Goal: Transaction & Acquisition: Purchase product/service

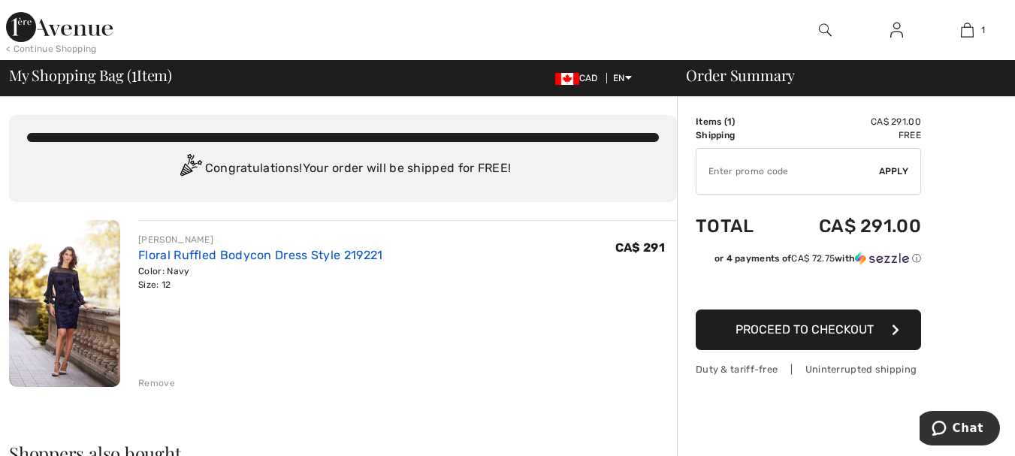
click at [225, 253] on link "Floral Ruffled Bodycon Dress Style 219221" at bounding box center [260, 255] width 244 height 14
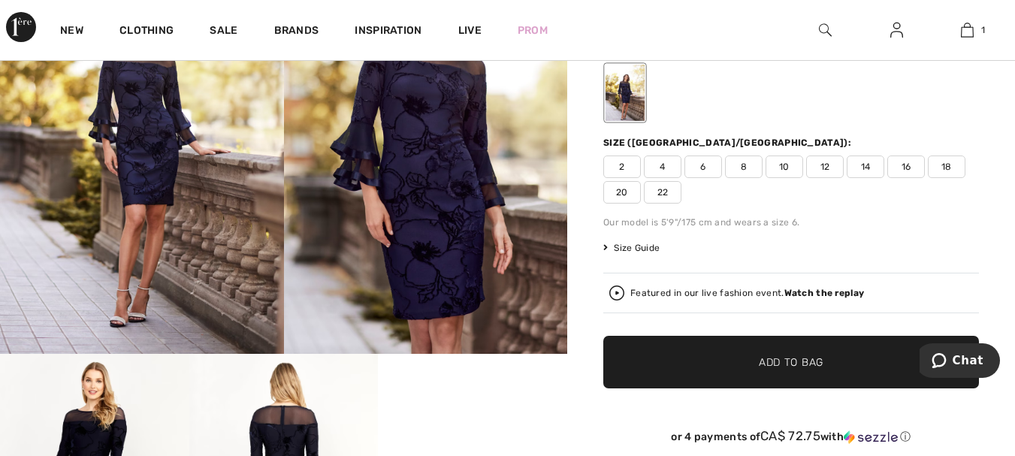
scroll to position [401, 0]
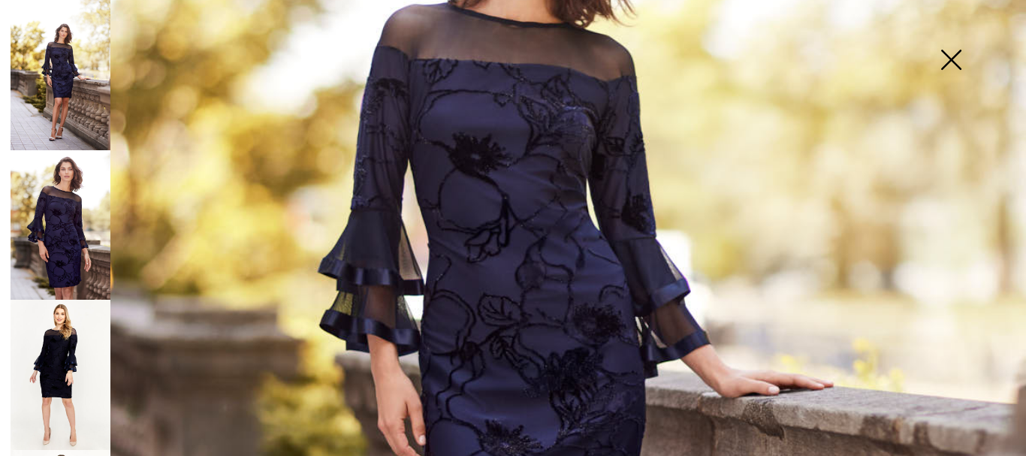
scroll to position [384, 0]
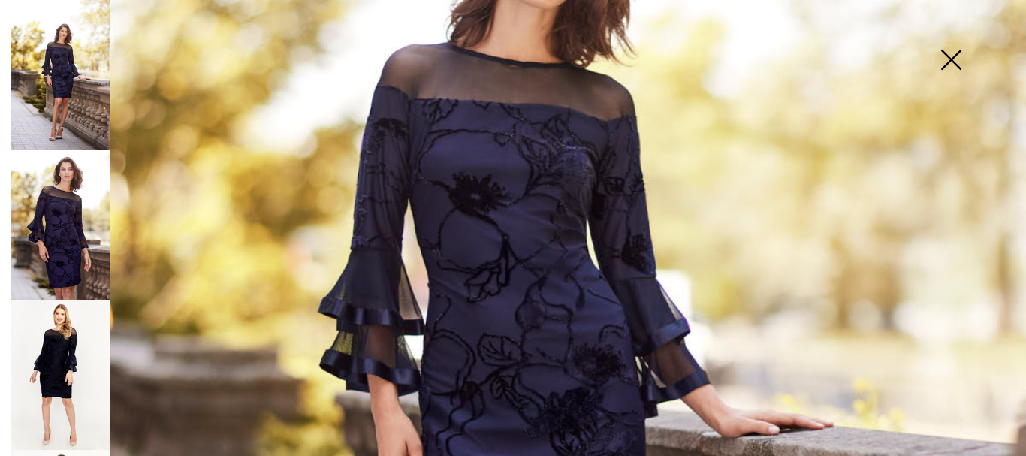
click at [484, 170] on img at bounding box center [513, 385] width 1026 height 1539
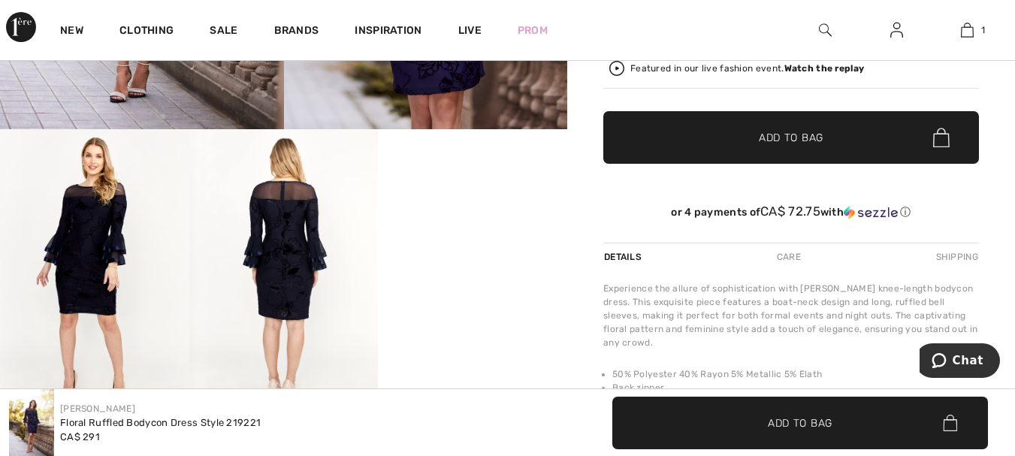
scroll to position [721, 0]
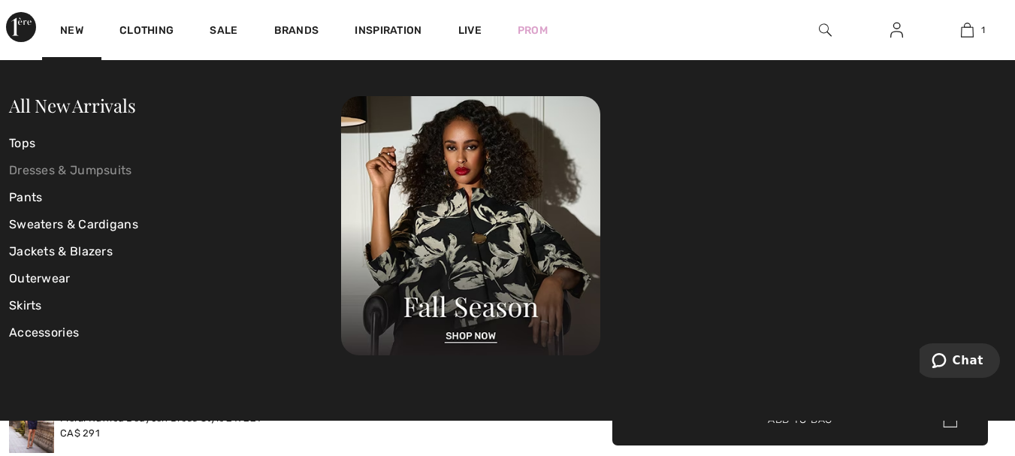
click at [30, 170] on link "Dresses & Jumpsuits" at bounding box center [175, 170] width 332 height 27
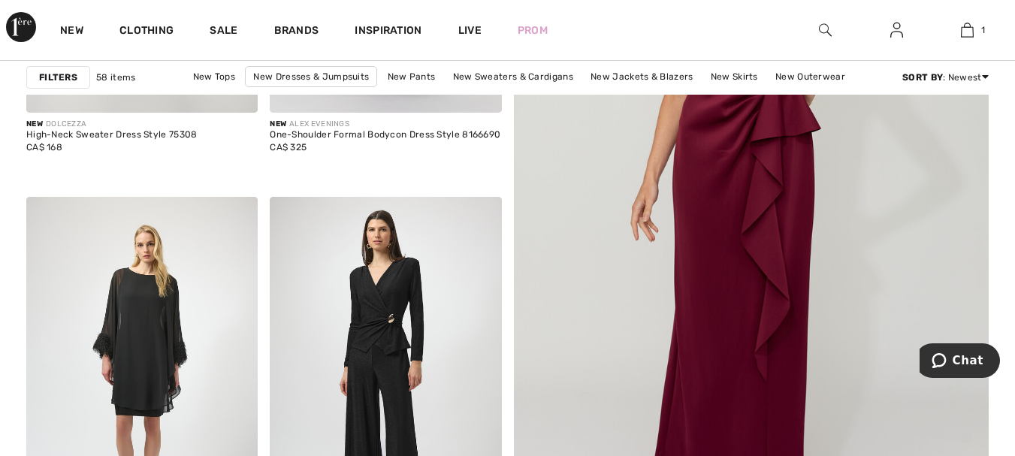
scroll to position [667, 0]
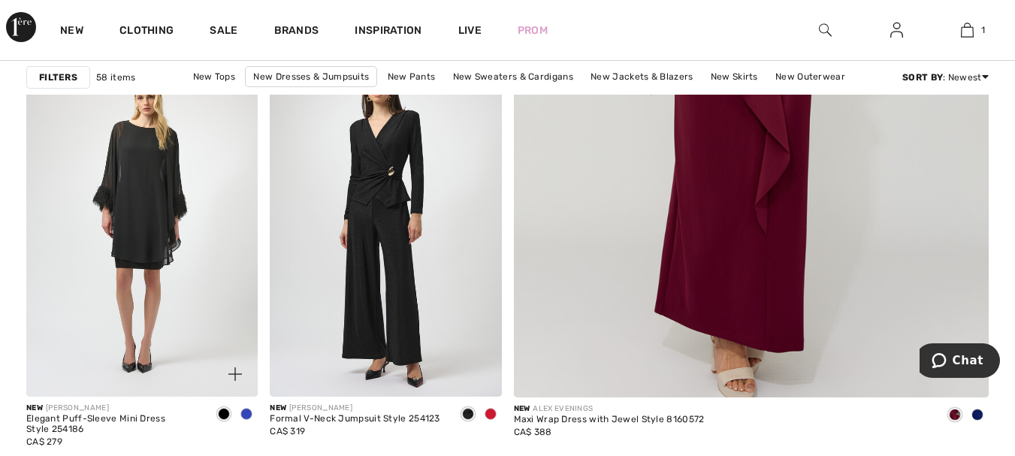
click at [244, 412] on span at bounding box center [246, 414] width 12 height 12
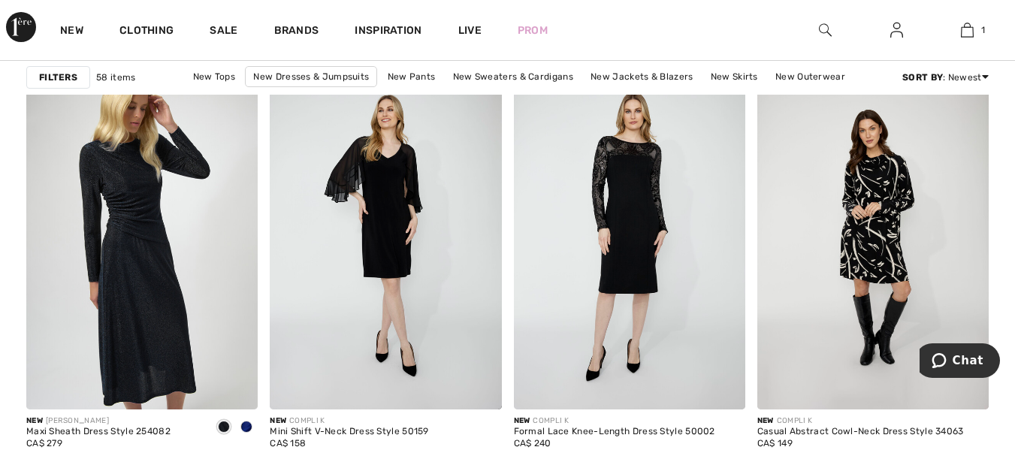
scroll to position [4508, 0]
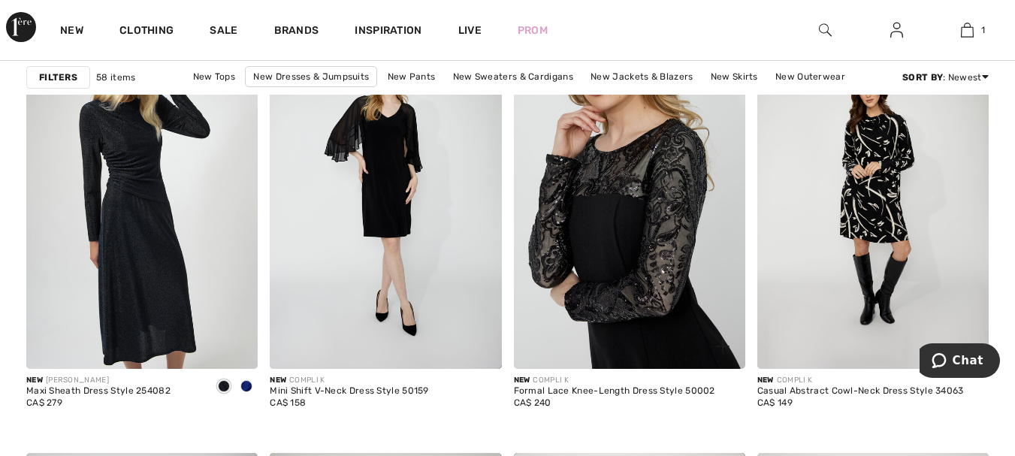
click at [620, 201] on img at bounding box center [629, 194] width 231 height 347
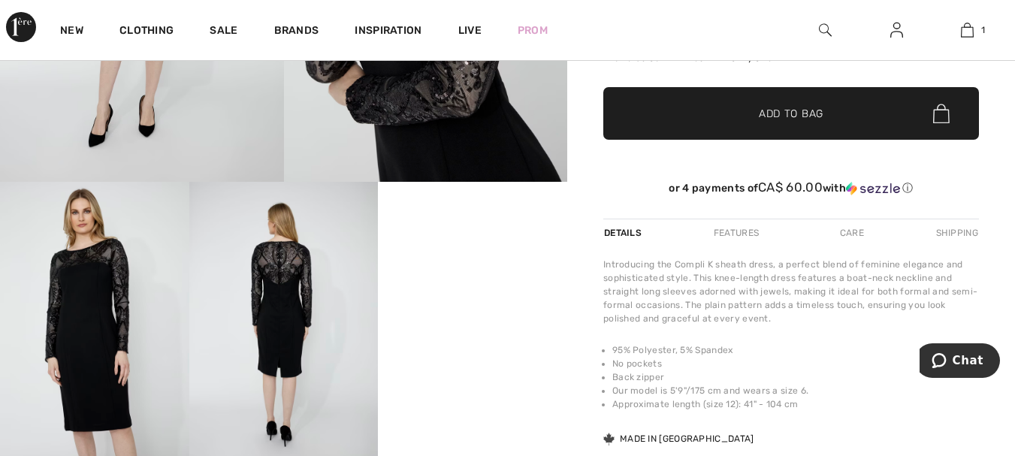
scroll to position [412, 0]
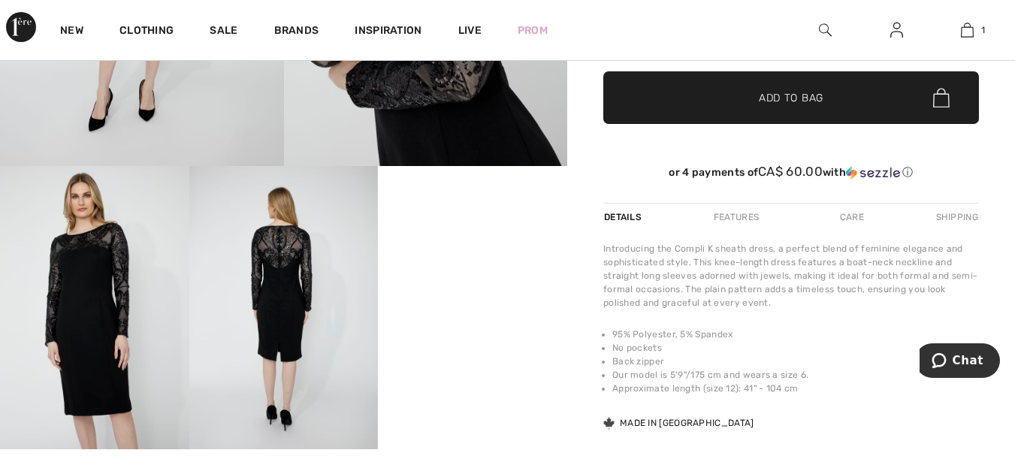
click at [284, 245] on img at bounding box center [283, 307] width 189 height 283
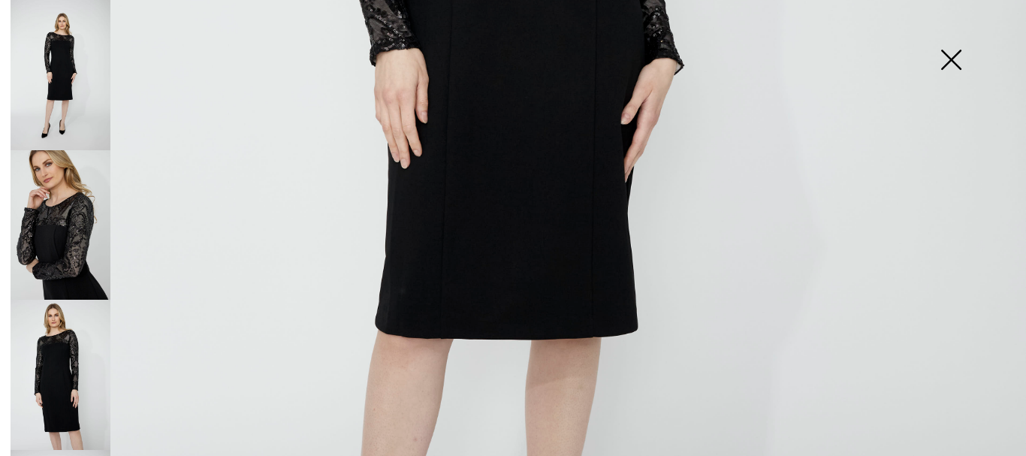
scroll to position [696, 0]
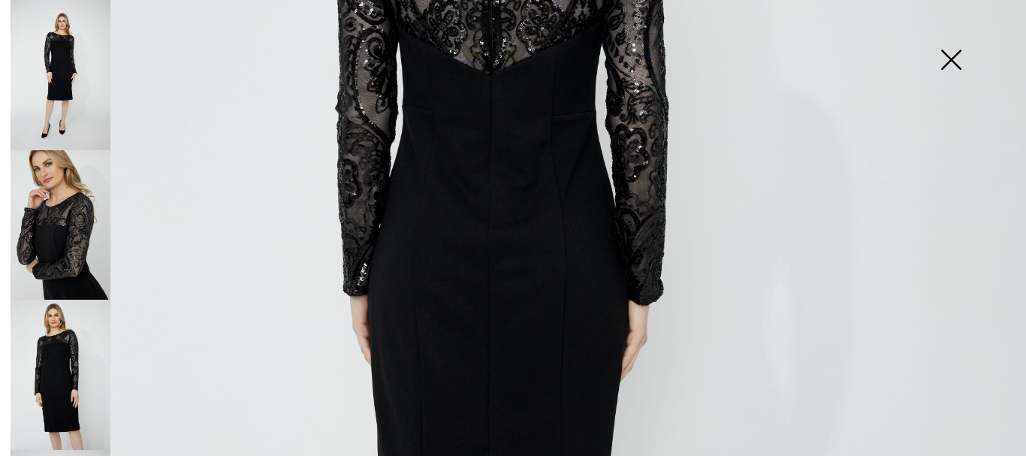
scroll to position [294, 0]
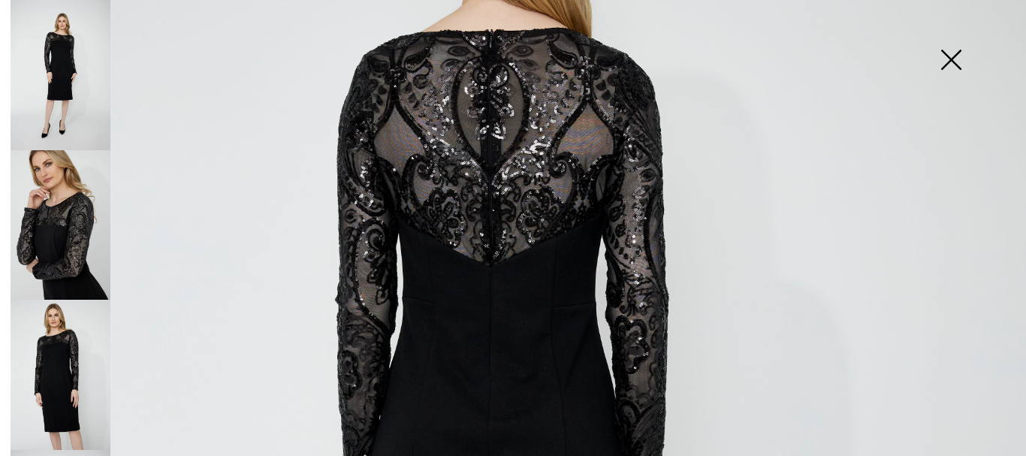
click at [947, 59] on img at bounding box center [950, 61] width 75 height 77
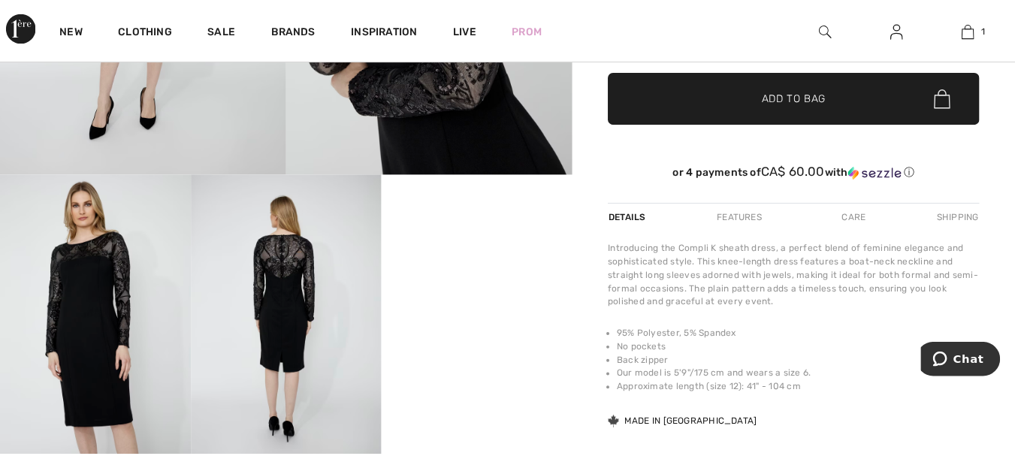
scroll to position [412, 0]
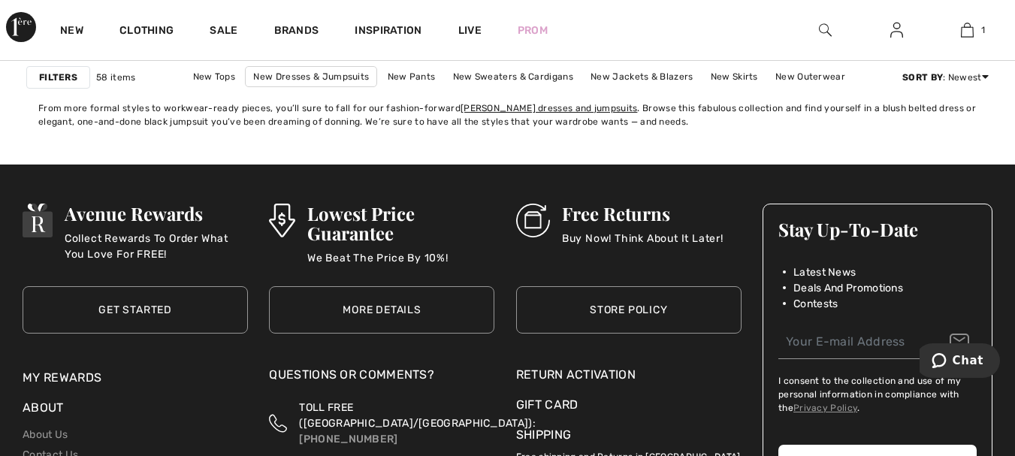
scroll to position [6589, 0]
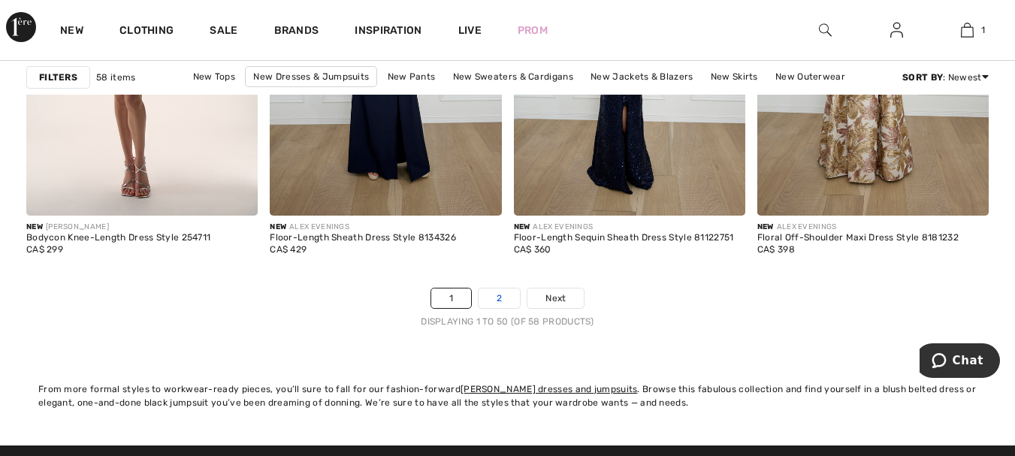
click at [506, 294] on link "2" at bounding box center [498, 298] width 41 height 20
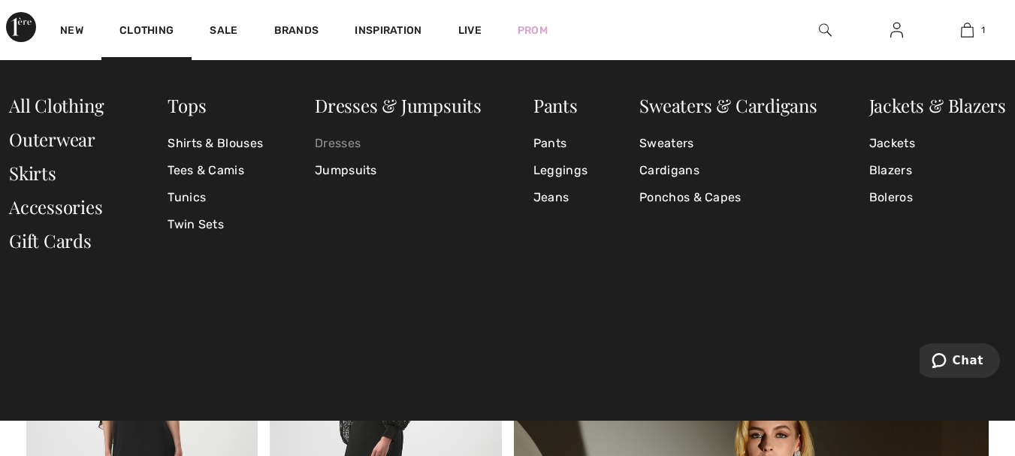
click at [333, 144] on link "Dresses" at bounding box center [398, 143] width 167 height 27
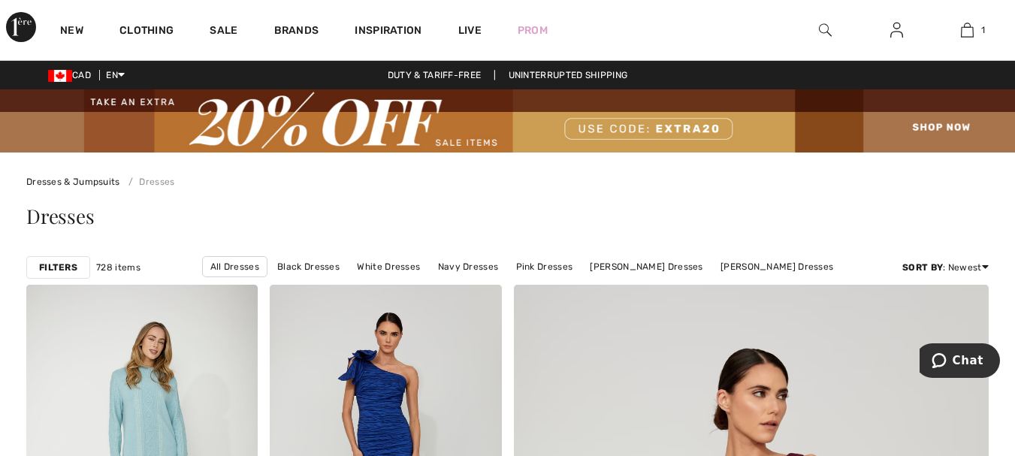
click at [49, 267] on strong "Filters" at bounding box center [58, 268] width 38 height 14
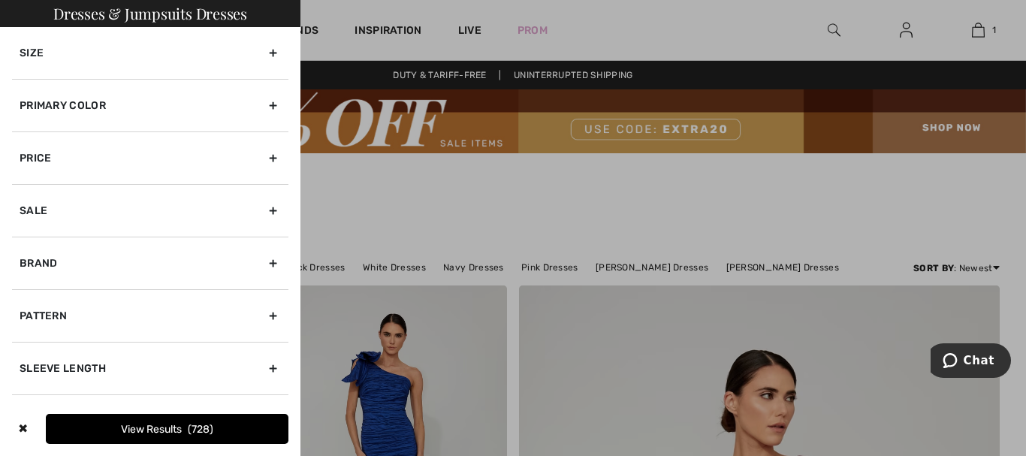
click at [260, 53] on div "Size" at bounding box center [150, 53] width 276 height 52
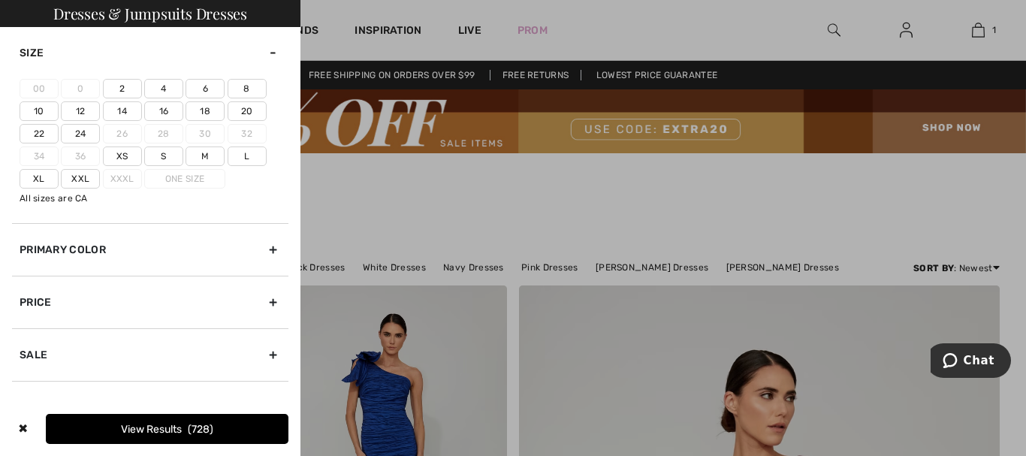
click at [47, 116] on label "10" at bounding box center [39, 111] width 39 height 20
click at [0, 0] on input"] "10" at bounding box center [0, 0] width 0 height 0
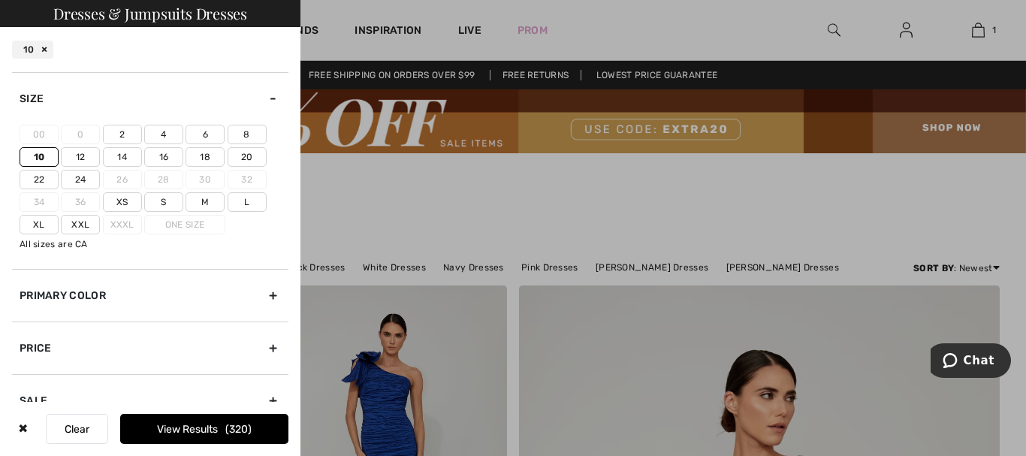
click at [77, 155] on label "12" at bounding box center [80, 157] width 39 height 20
click at [0, 0] on input"] "12" at bounding box center [0, 0] width 0 height 0
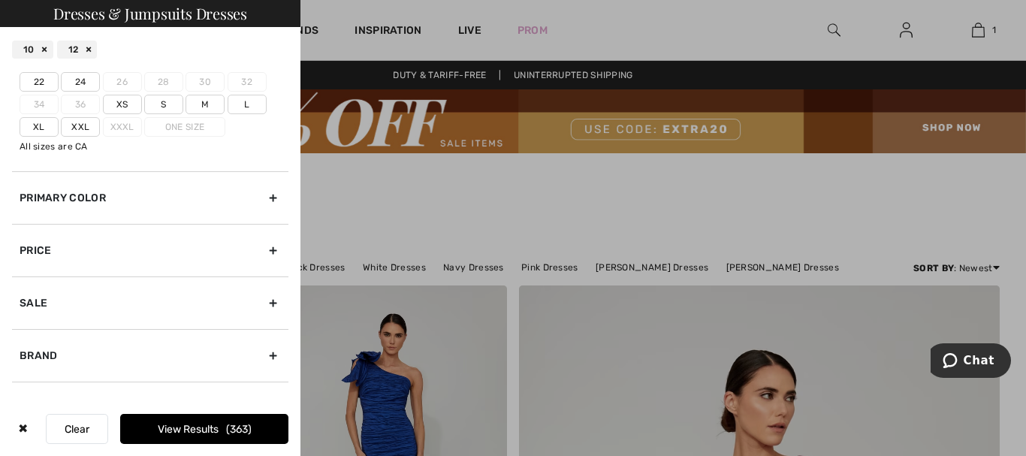
scroll to position [186, 0]
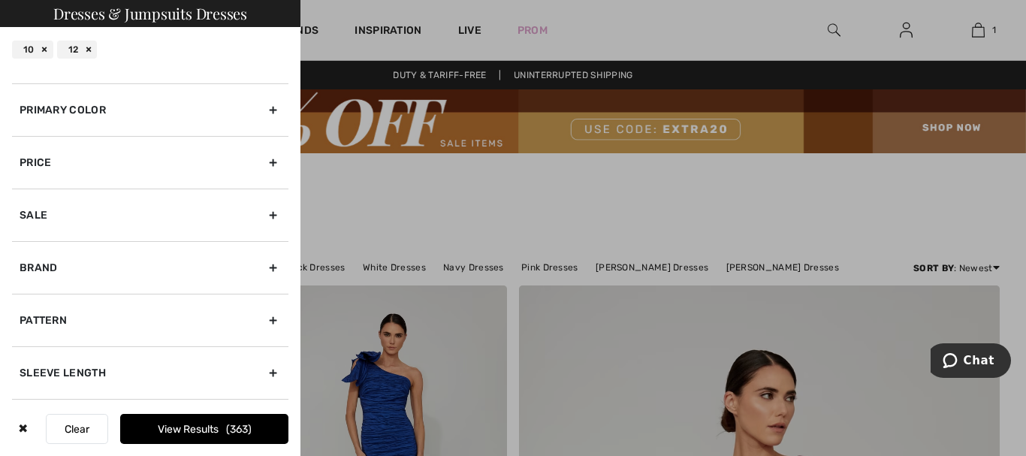
click at [264, 116] on div "Primary Color" at bounding box center [150, 109] width 276 height 53
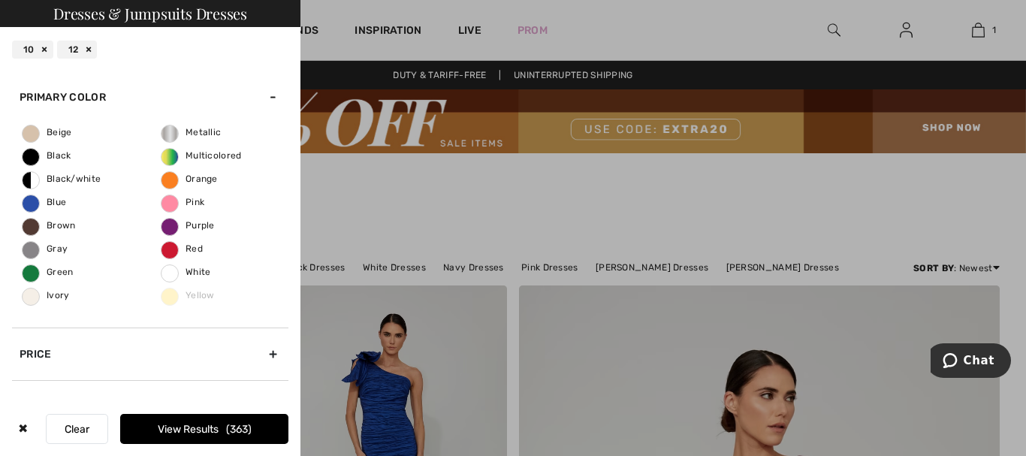
scroll to position [51, 0]
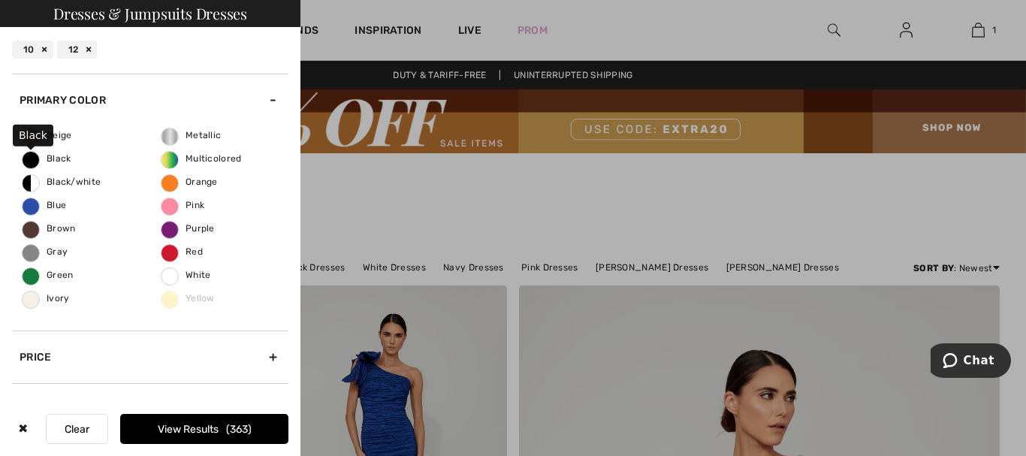
click at [57, 159] on span "Black" at bounding box center [47, 158] width 49 height 11
click at [0, 0] on input "Black" at bounding box center [0, 0] width 0 height 0
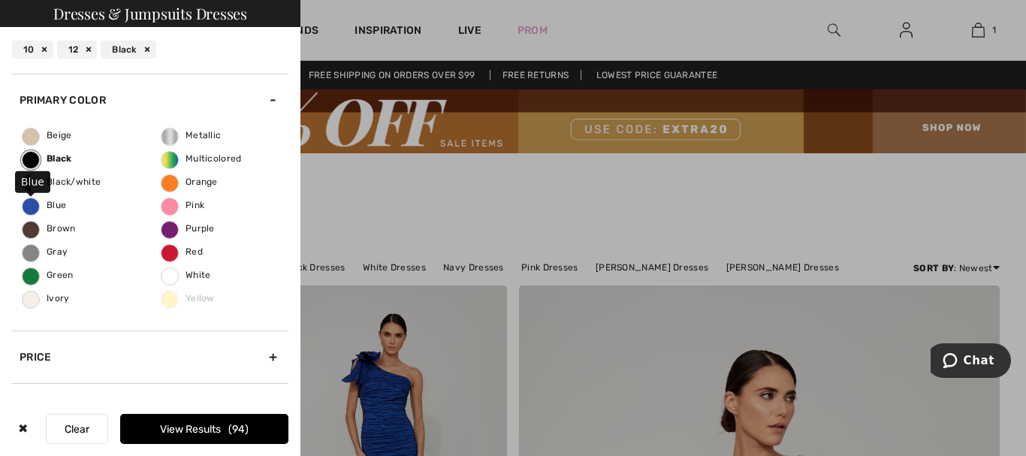
click at [48, 204] on span "Blue" at bounding box center [45, 205] width 44 height 11
click at [0, 0] on input "Blue" at bounding box center [0, 0] width 0 height 0
click at [187, 251] on span "Red" at bounding box center [181, 251] width 41 height 11
click at [0, 0] on input "Red" at bounding box center [0, 0] width 0 height 0
click at [198, 227] on span "Purple" at bounding box center [187, 228] width 53 height 11
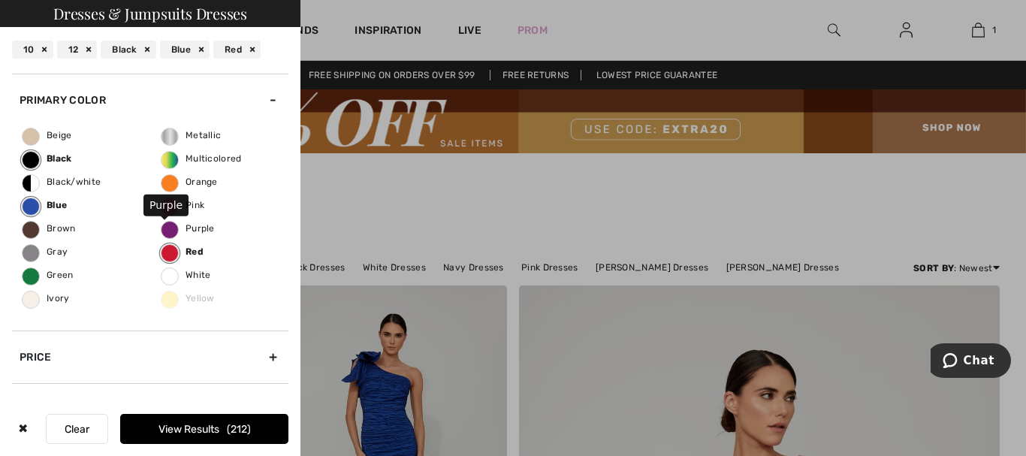
click at [0, 0] on input "Purple" at bounding box center [0, 0] width 0 height 0
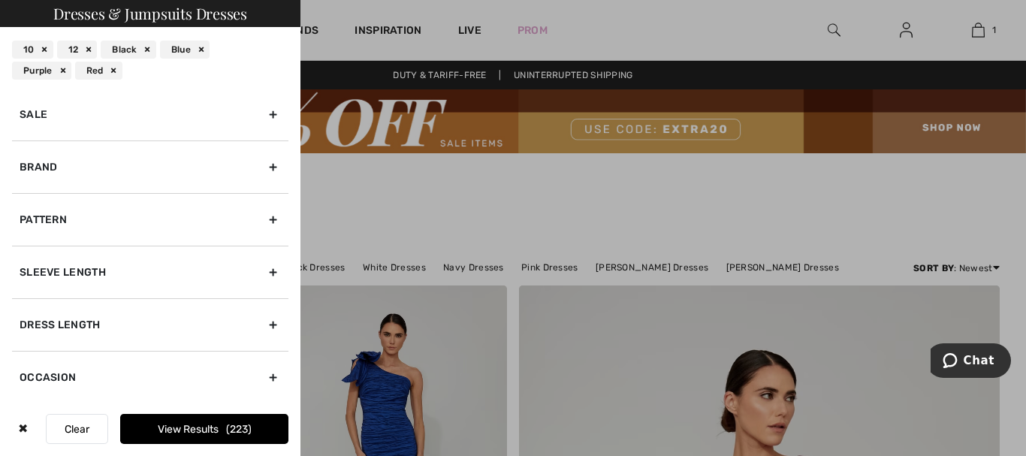
scroll to position [369, 0]
click at [262, 211] on div "Pattern" at bounding box center [150, 218] width 276 height 53
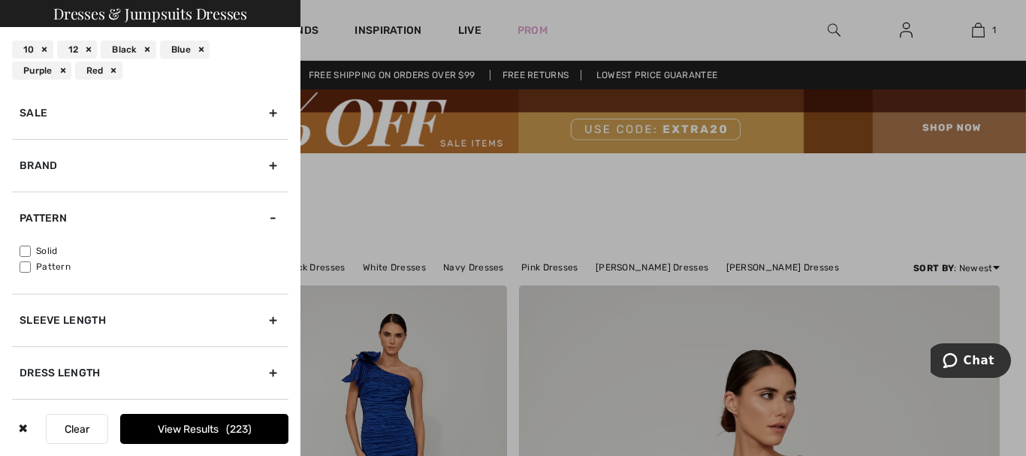
click at [25, 252] on input"] "Solid" at bounding box center [25, 251] width 11 height 11
checkbox input"] "true"
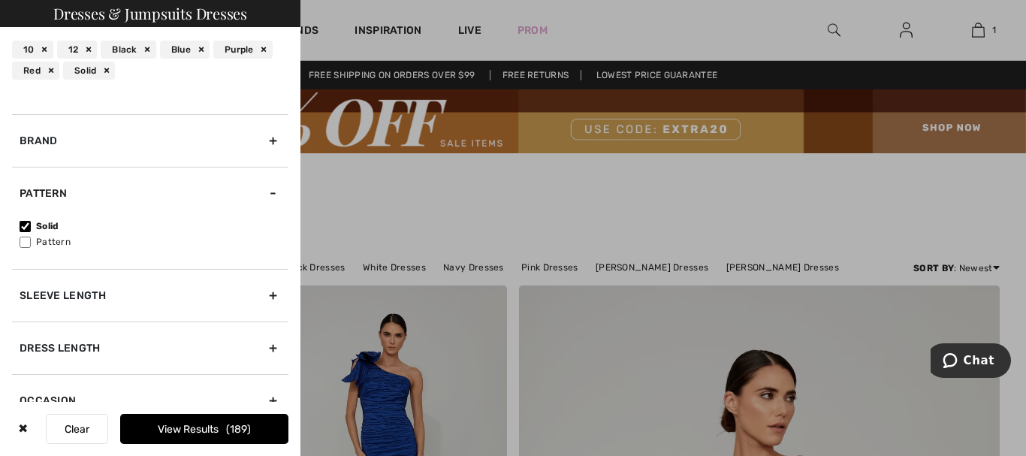
scroll to position [214, 0]
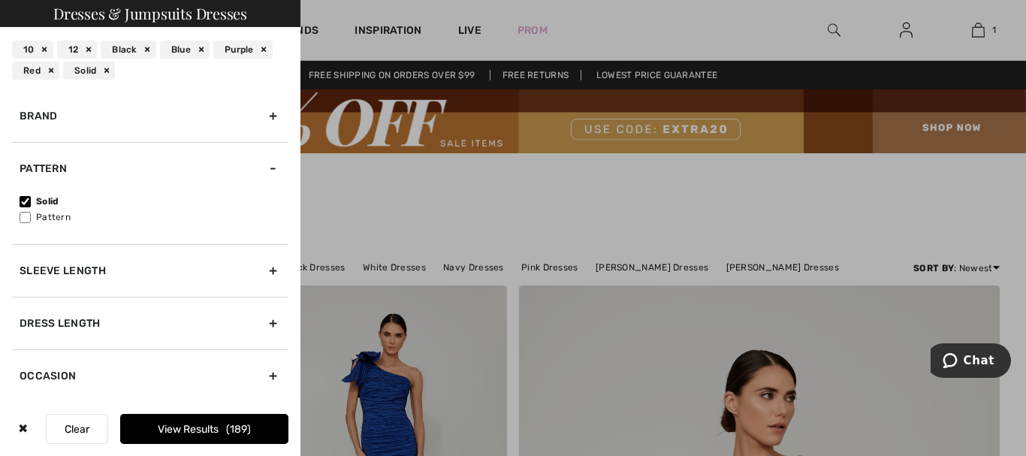
click at [259, 271] on div "Sleeve length" at bounding box center [150, 270] width 276 height 53
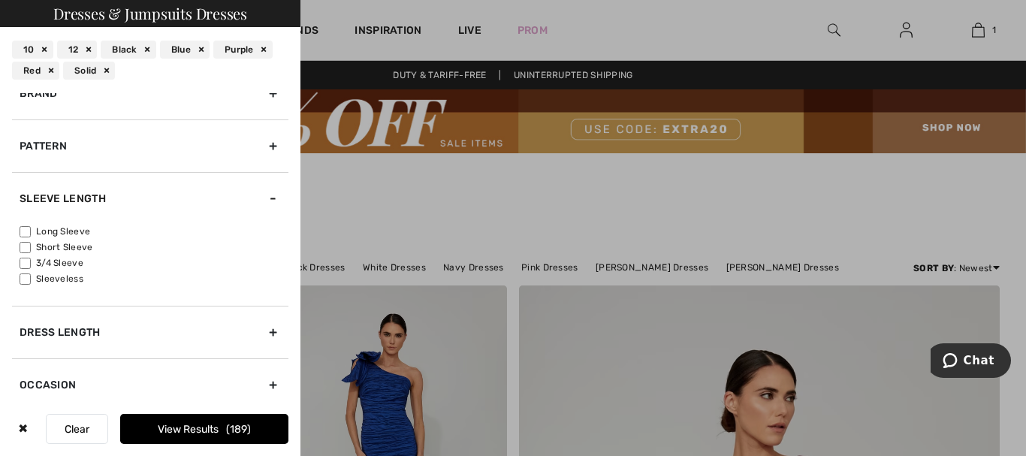
scroll to position [246, 0]
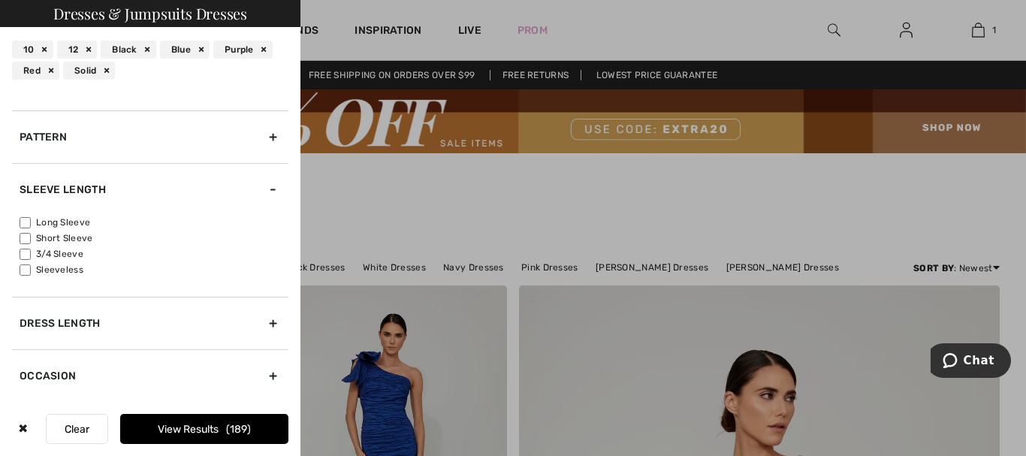
click at [261, 321] on div "Dress Length" at bounding box center [150, 323] width 276 height 53
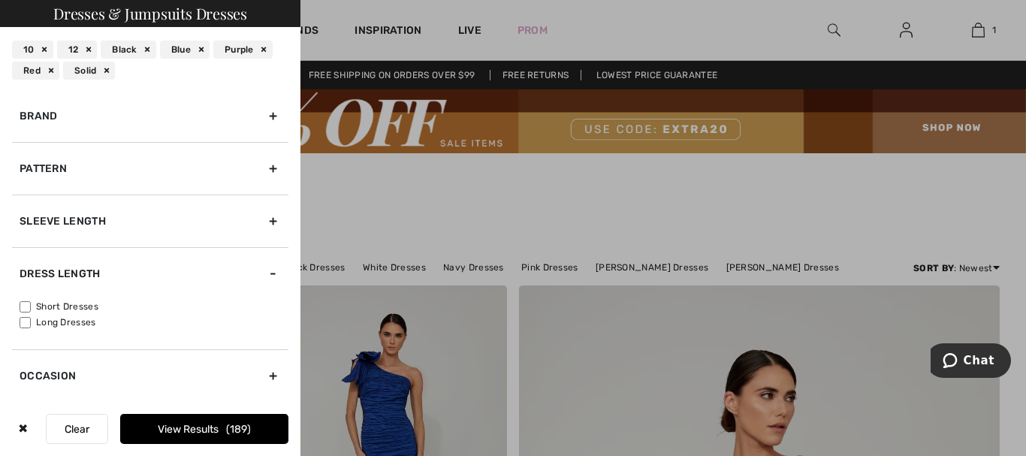
scroll to position [214, 0]
click at [26, 303] on input"] "Short Dresses" at bounding box center [25, 306] width 11 height 11
checkbox input"] "true"
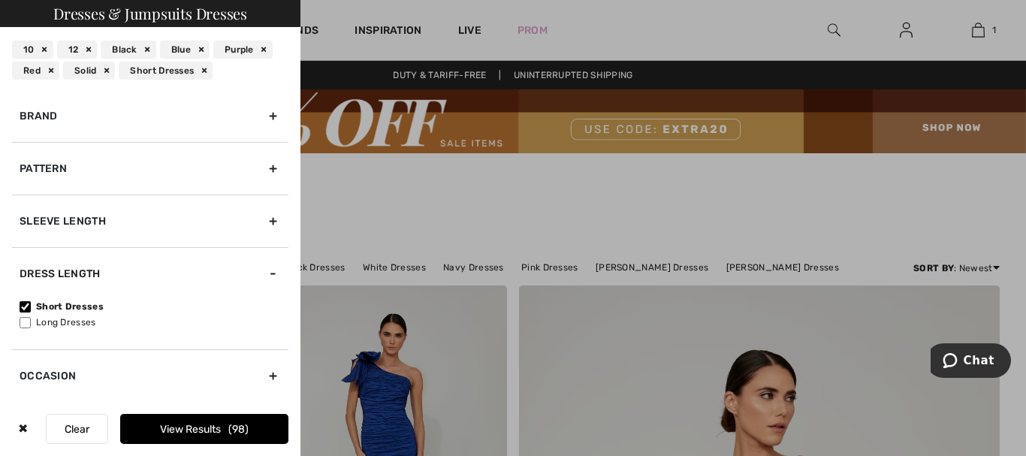
click at [264, 376] on div "Occasion" at bounding box center [150, 375] width 276 height 53
click at [28, 376] on input"] "Evening" at bounding box center [25, 375] width 11 height 11
checkbox input"] "true"
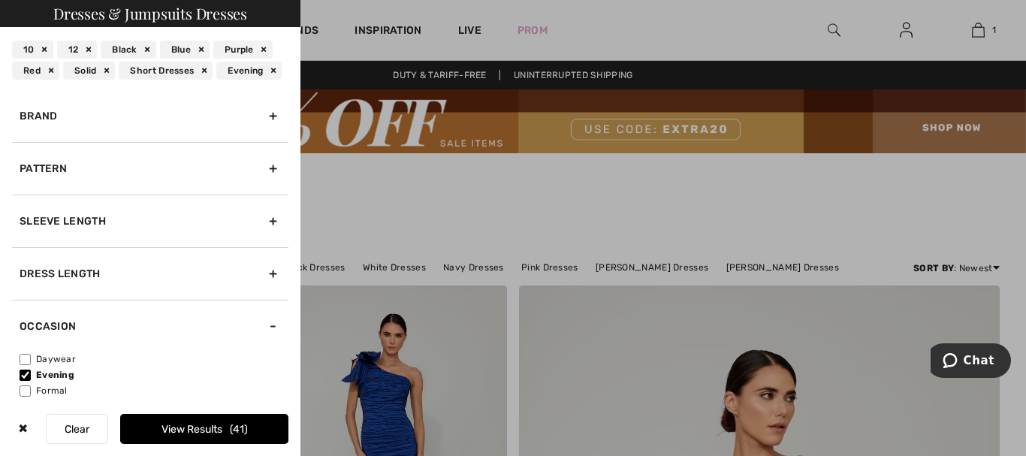
click at [25, 387] on input"] "Formal" at bounding box center [25, 390] width 11 height 11
checkbox input"] "true"
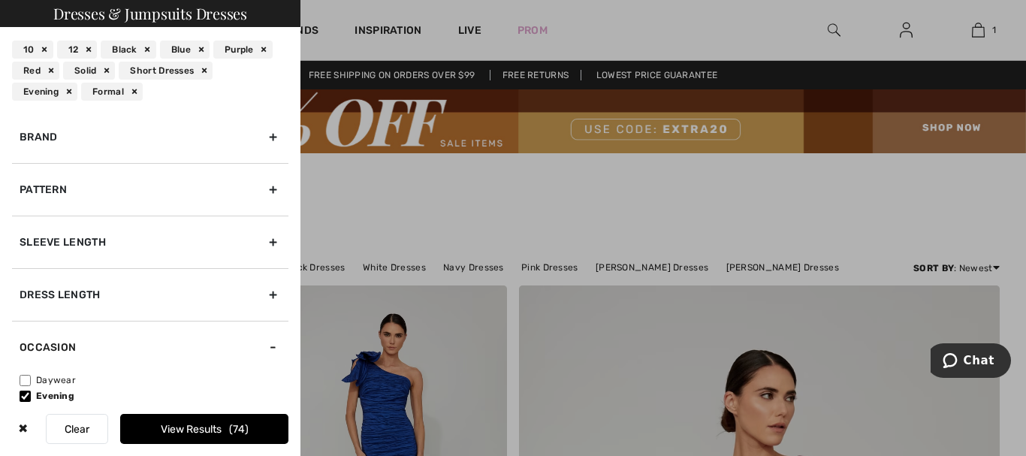
click at [193, 431] on button "View Results 74" at bounding box center [204, 429] width 168 height 30
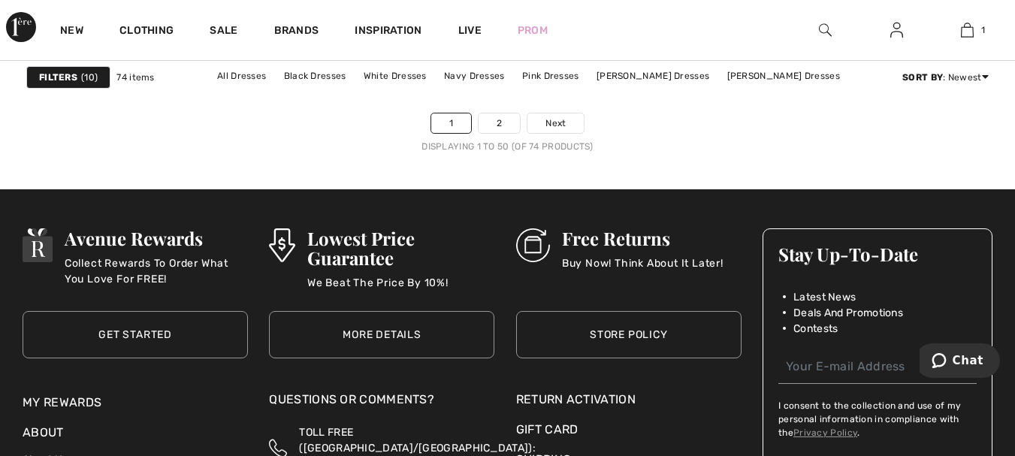
scroll to position [6737, 0]
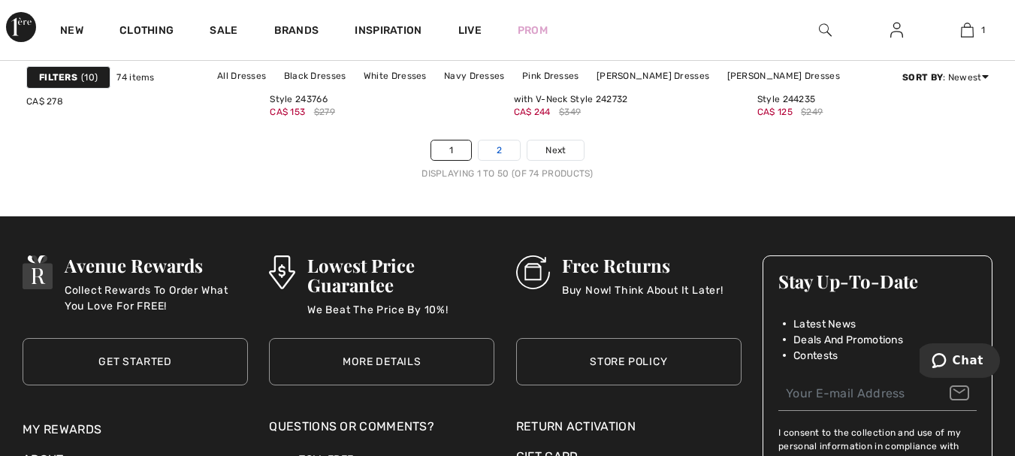
click at [493, 149] on link "2" at bounding box center [498, 150] width 41 height 20
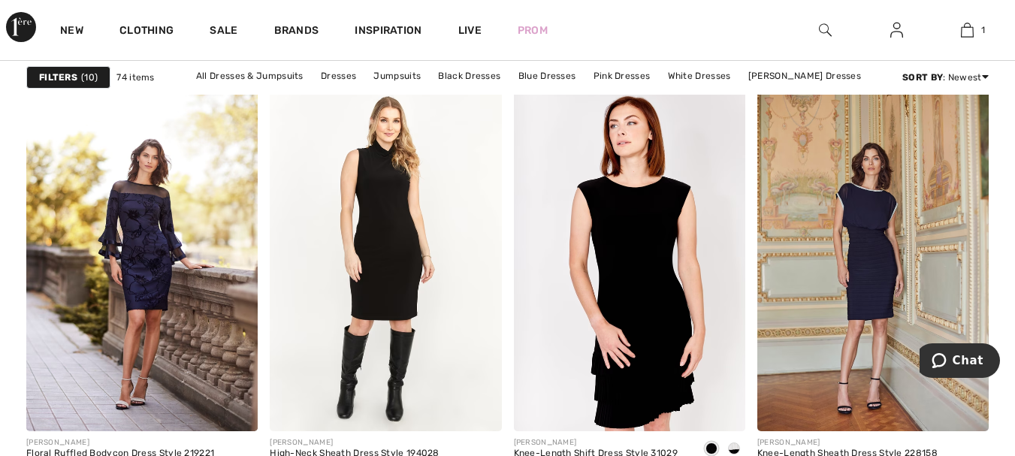
scroll to position [2499, 0]
